Goal: Find specific page/section: Find specific page/section

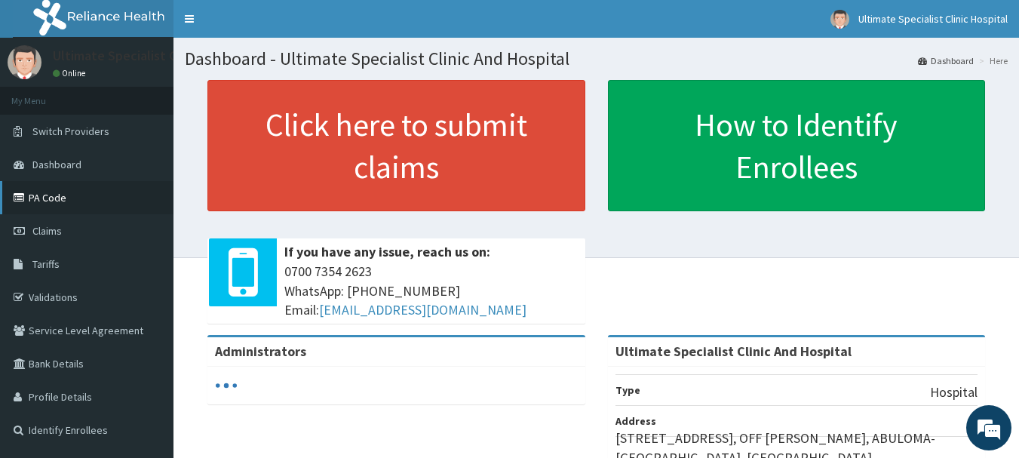
click at [60, 199] on link "PA Code" at bounding box center [86, 197] width 173 height 33
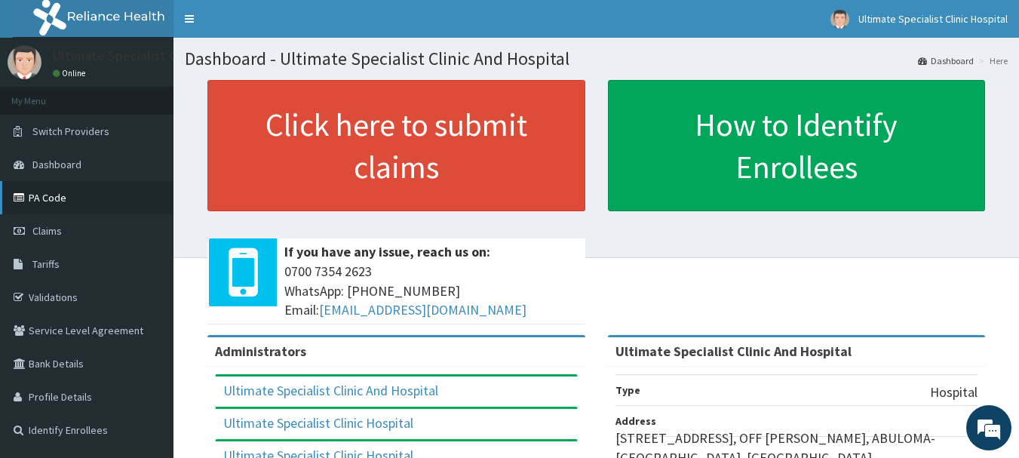
click at [57, 204] on link "PA Code" at bounding box center [86, 197] width 173 height 33
